Goal: Task Accomplishment & Management: Use online tool/utility

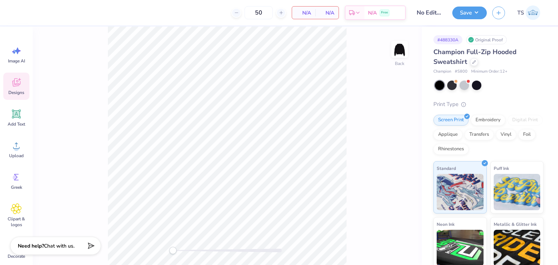
click at [19, 87] on icon at bounding box center [16, 82] width 11 height 11
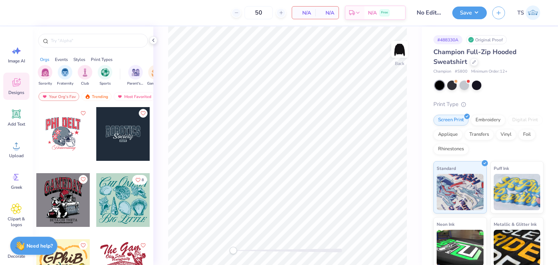
click at [116, 143] on div at bounding box center [123, 134] width 54 height 54
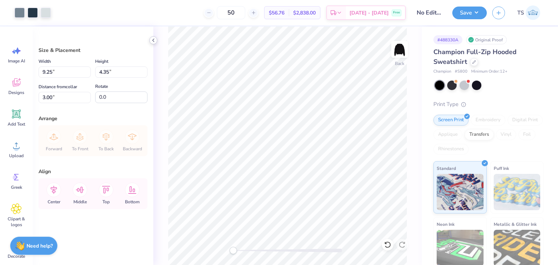
click at [154, 41] on icon at bounding box center [154, 40] width 6 height 6
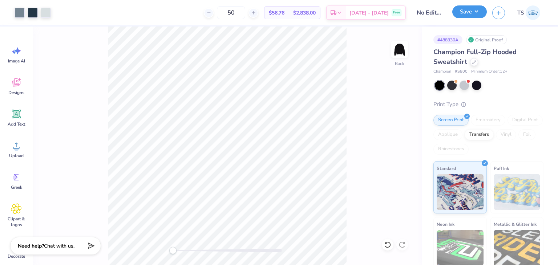
click at [464, 14] on button "Save" at bounding box center [470, 11] width 35 height 13
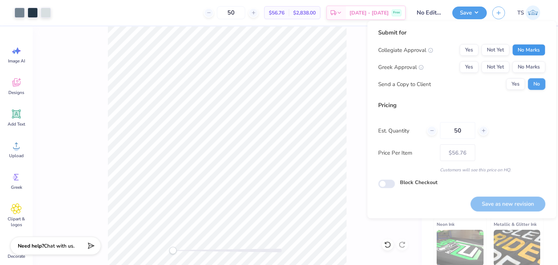
click at [529, 51] on button "No Marks" at bounding box center [529, 50] width 33 height 12
click at [526, 66] on button "No Marks" at bounding box center [529, 67] width 33 height 12
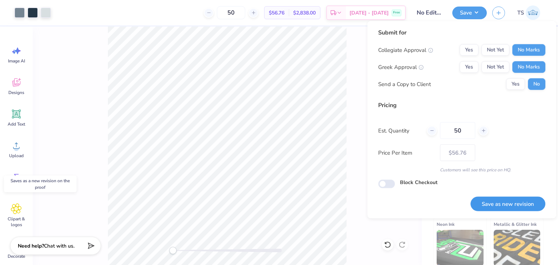
click at [497, 204] on button "Save as new revision" at bounding box center [508, 204] width 75 height 15
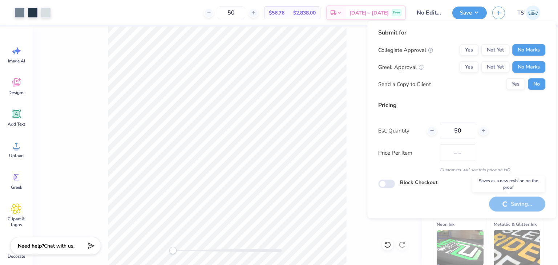
type input "$56.76"
